Goal: Information Seeking & Learning: Learn about a topic

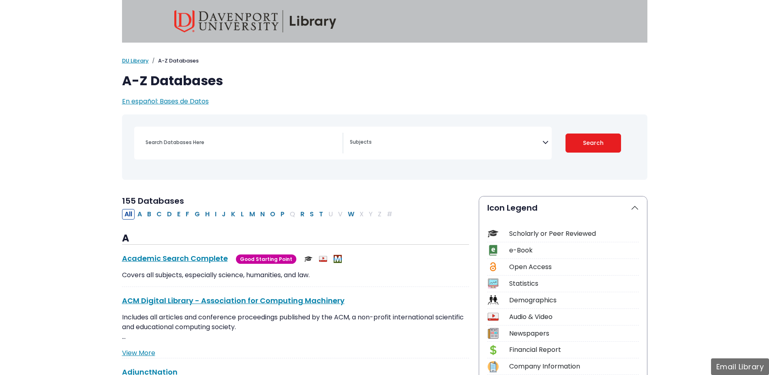
select select "Database Subject Filter"
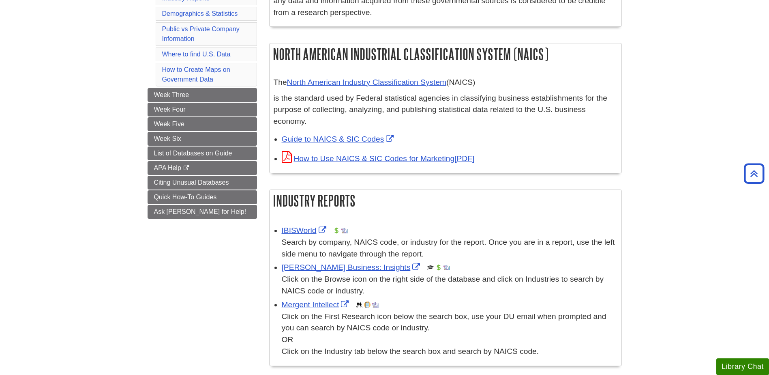
scroll to position [203, 0]
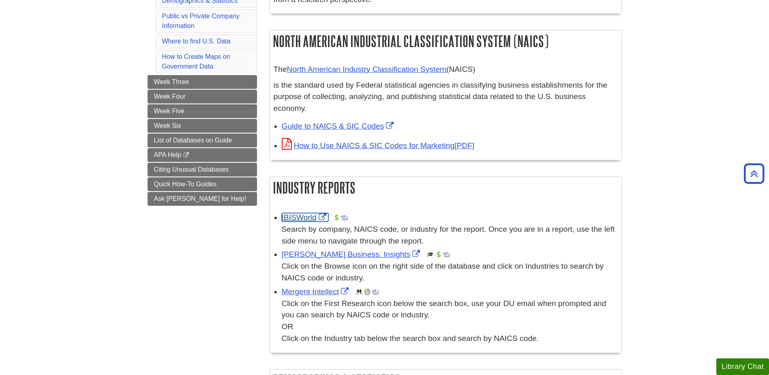
click at [305, 219] on link "IBISWorld" at bounding box center [305, 217] width 47 height 9
click at [313, 130] on span "Guide to NAICS & SIC Codes" at bounding box center [339, 126] width 114 height 9
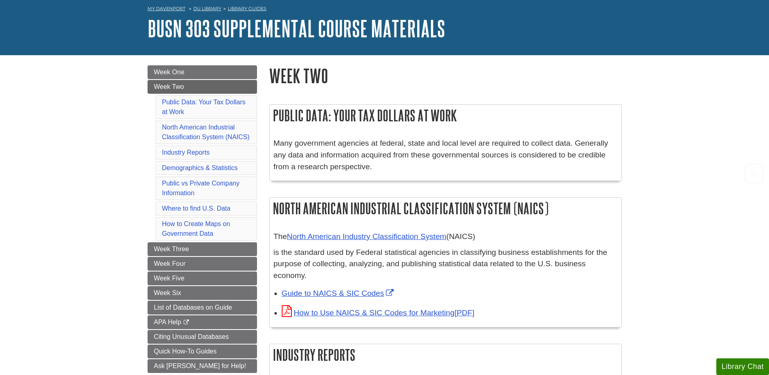
scroll to position [81, 0]
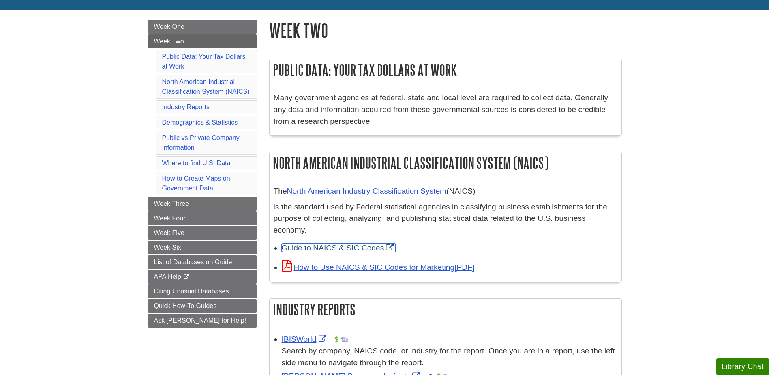
click at [363, 245] on link "Guide to NAICS & SIC Codes" at bounding box center [339, 247] width 114 height 9
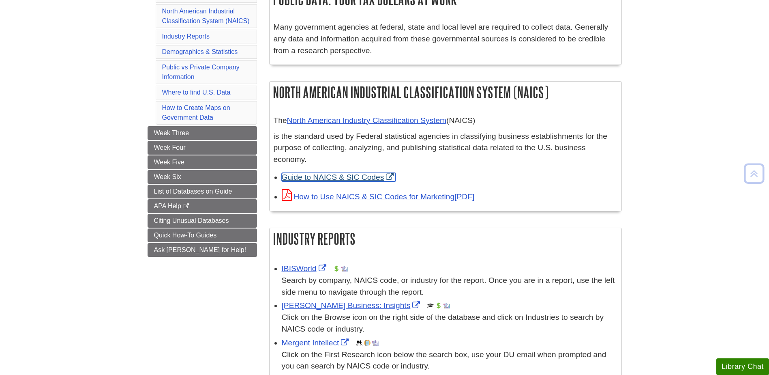
scroll to position [203, 0]
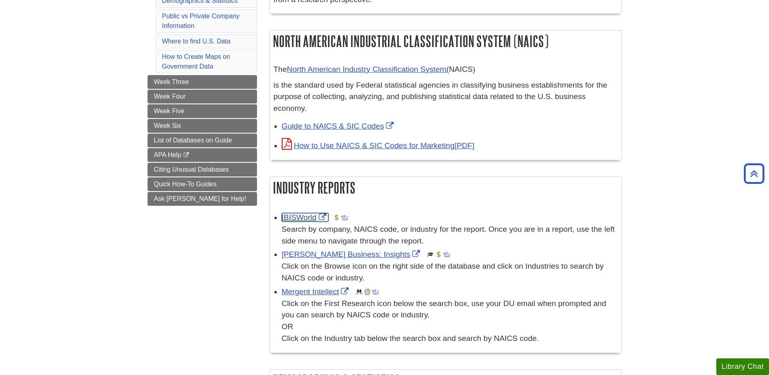
click at [299, 218] on link "IBISWorld" at bounding box center [305, 217] width 47 height 9
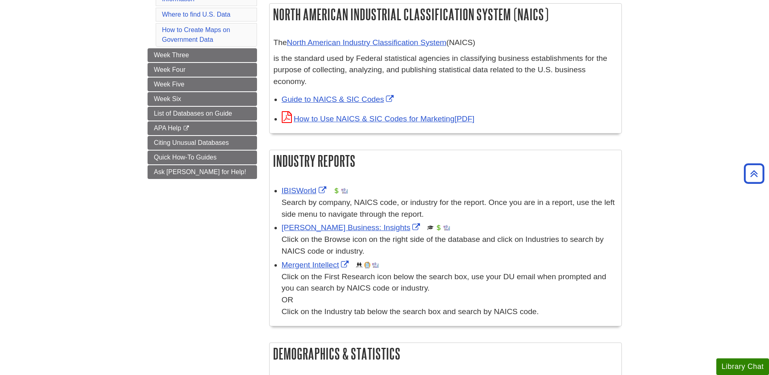
scroll to position [243, 0]
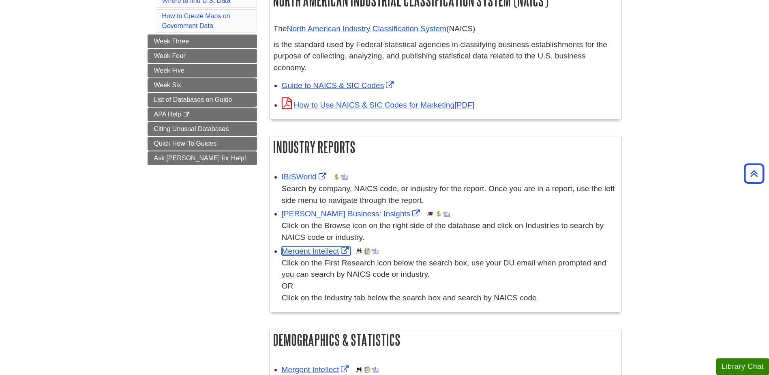
click at [322, 252] on link "Mergent Intellect" at bounding box center [316, 251] width 69 height 9
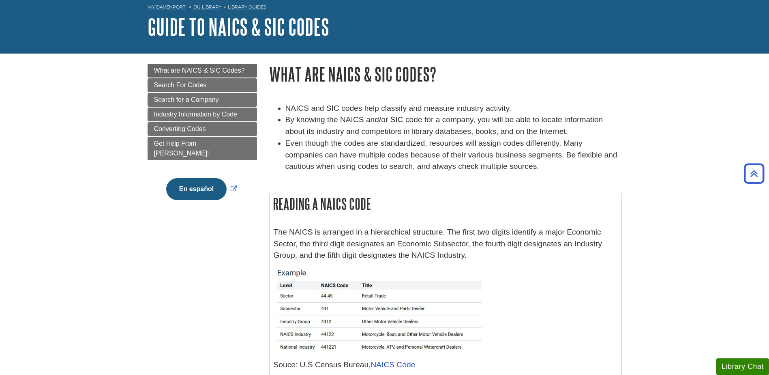
scroll to position [36, 0]
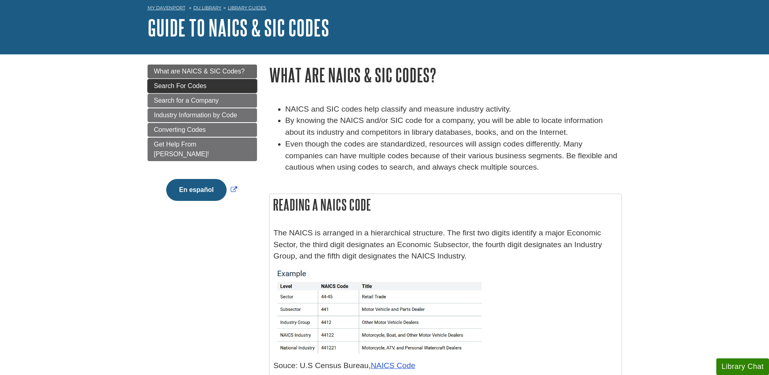
click at [193, 82] on span "Search For Codes" at bounding box center [180, 85] width 53 height 7
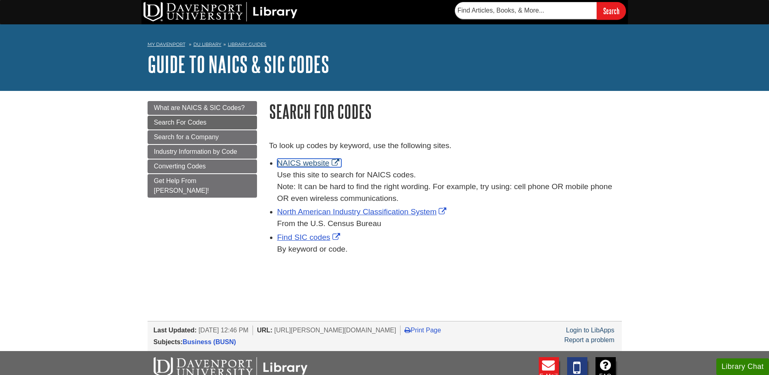
click at [318, 163] on link "NAICS website" at bounding box center [309, 163] width 64 height 9
click at [324, 235] on link "Find SIC codes" at bounding box center [309, 237] width 65 height 9
